Goal: Task Accomplishment & Management: Manage account settings

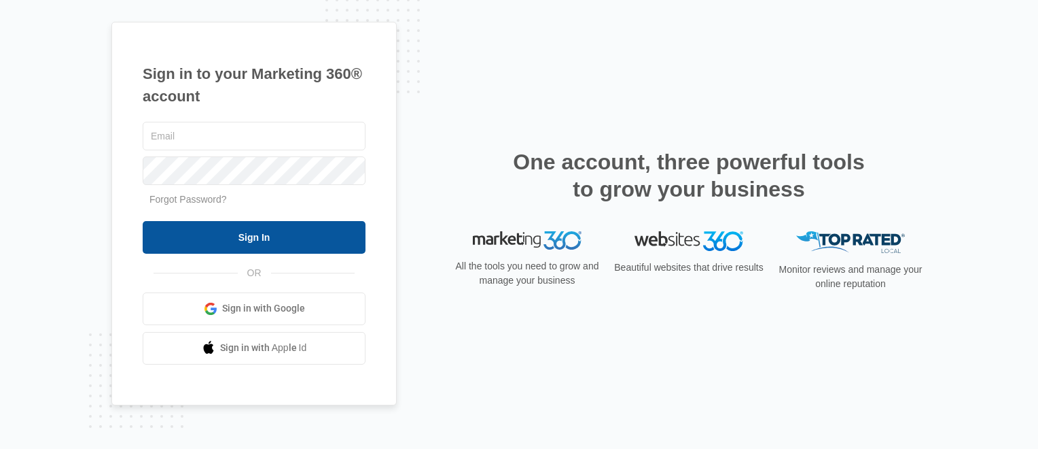
type input "[PERSON_NAME][EMAIL_ADDRESS][DOMAIN_NAME]"
click at [275, 242] on input "Sign In" at bounding box center [254, 237] width 223 height 33
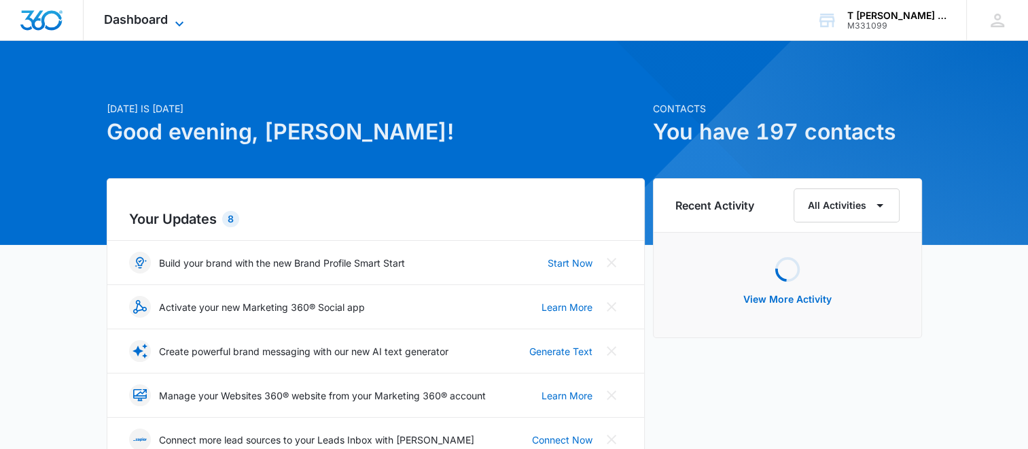
click at [166, 24] on span "Dashboard" at bounding box center [136, 19] width 64 height 14
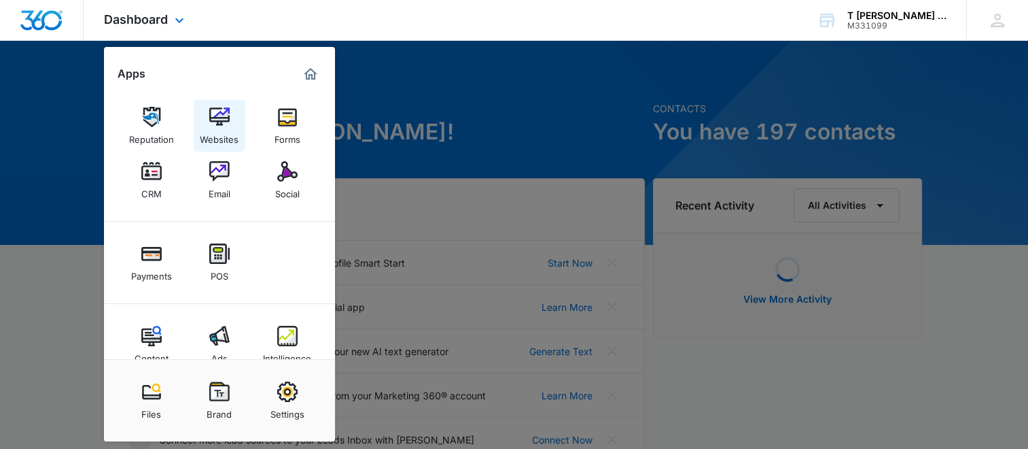
click at [217, 125] on img at bounding box center [219, 117] width 20 height 20
